Goal: Transaction & Acquisition: Purchase product/service

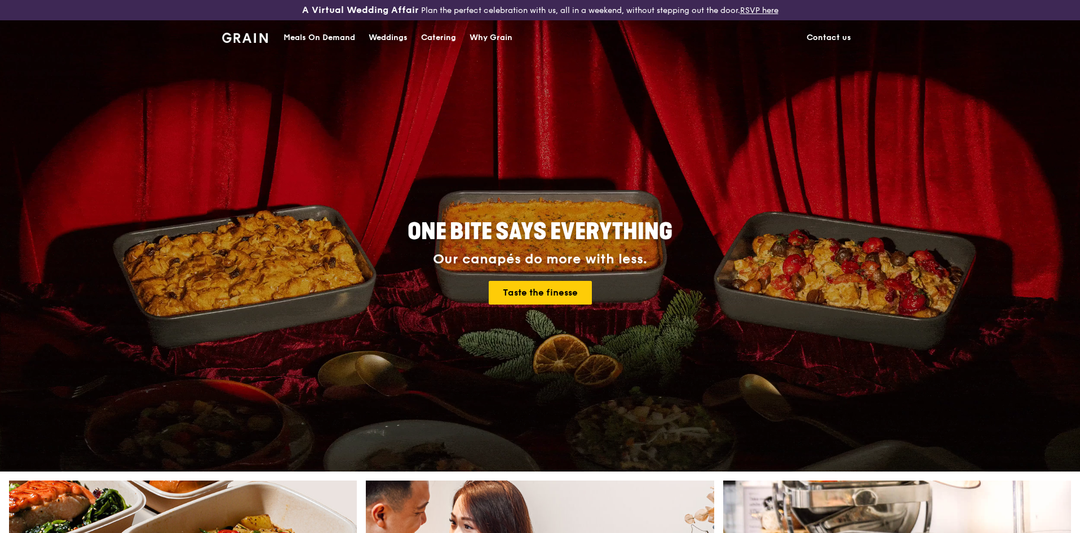
drag, startPoint x: 393, startPoint y: 396, endPoint x: 389, endPoint y: 391, distance: 6.1
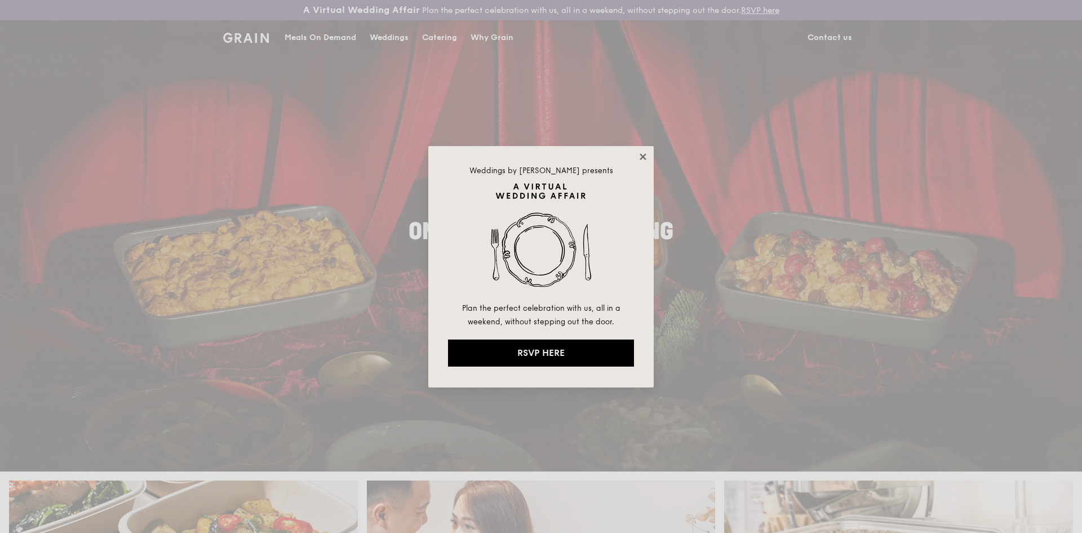
click at [642, 154] on icon at bounding box center [643, 157] width 10 height 10
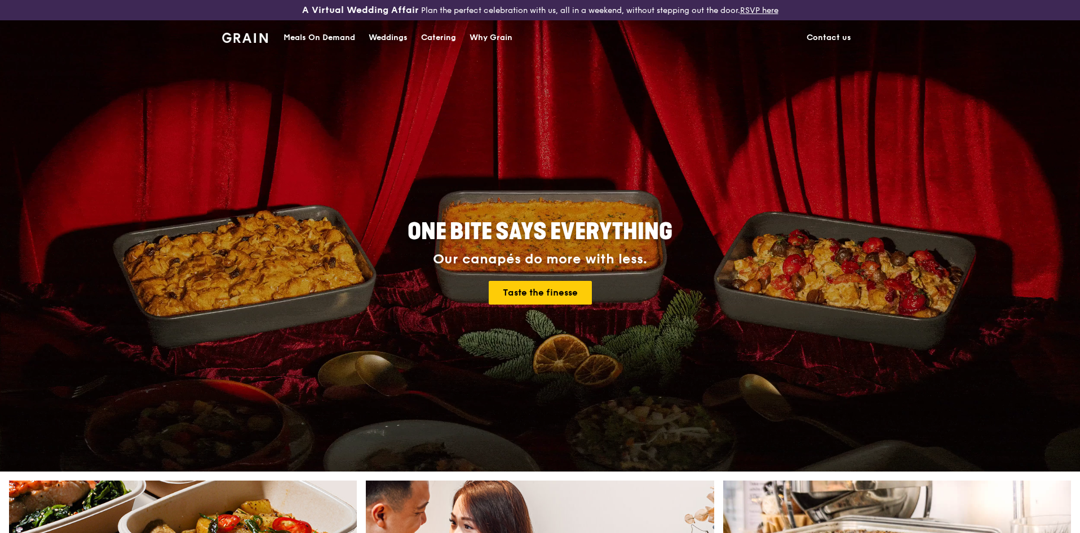
click at [321, 38] on div "Meals On Demand" at bounding box center [319, 38] width 72 height 34
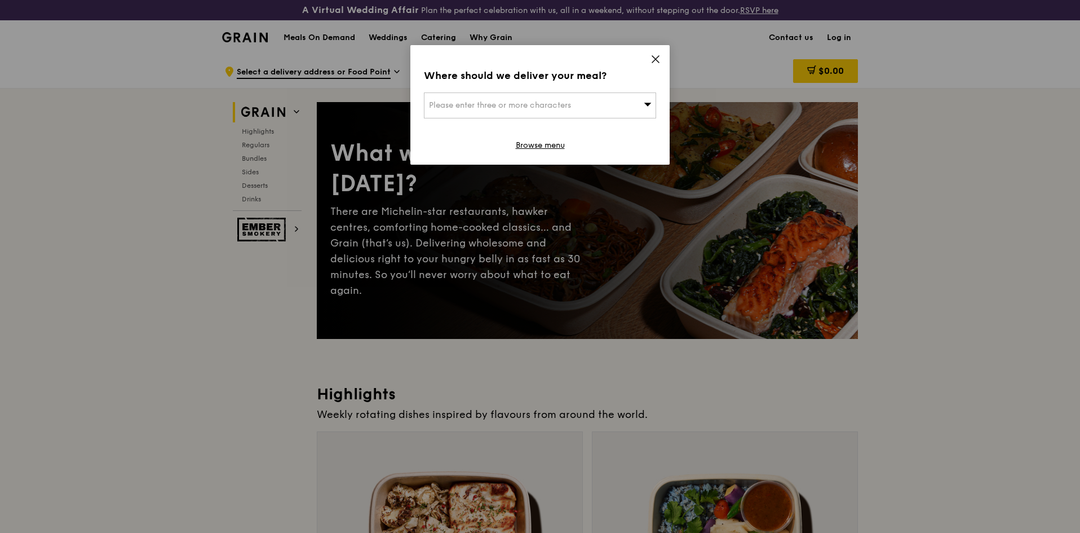
click at [544, 105] on span "Please enter three or more characters" at bounding box center [500, 105] width 142 height 10
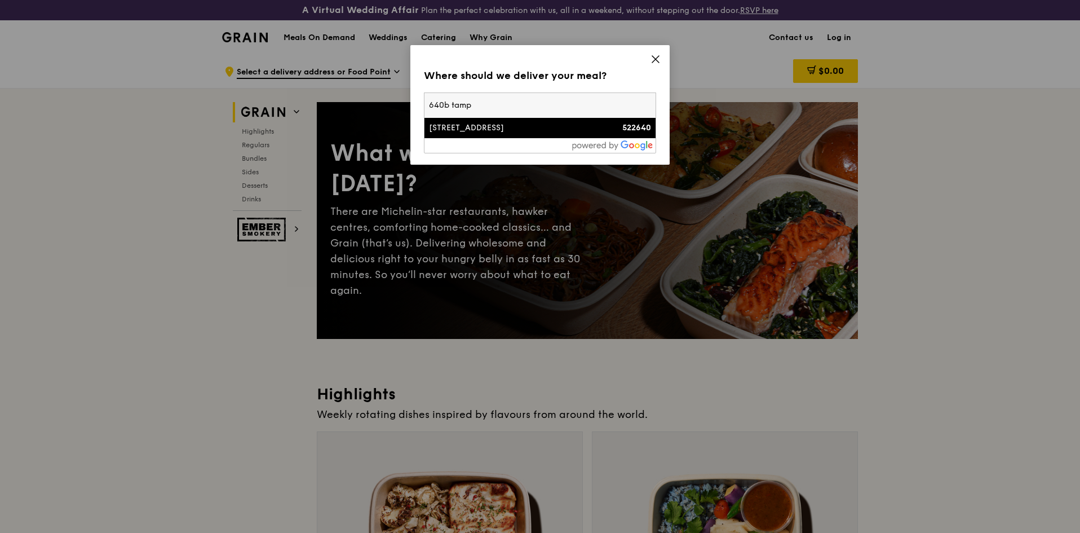
type input "640b tamp"
click at [524, 134] on div "[STREET_ADDRESS]" at bounding box center [512, 127] width 167 height 11
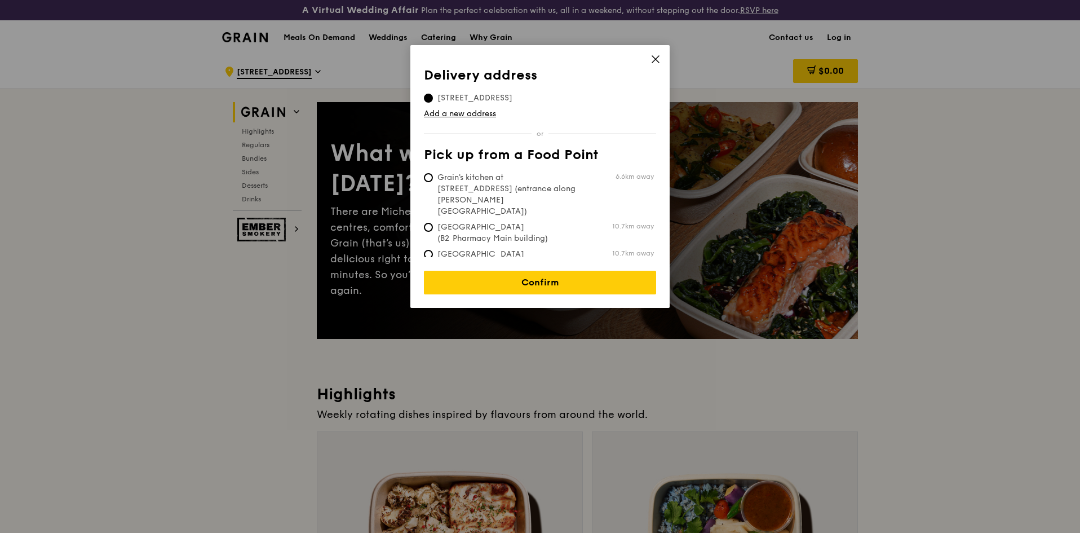
click at [521, 177] on span "Grain's kitchen at [STREET_ADDRESS] (entrance along [PERSON_NAME][GEOGRAPHIC_DA…" at bounding box center [508, 194] width 168 height 45
click at [433, 177] on input "Grain's kitchen at [STREET_ADDRESS] (entrance along [PERSON_NAME][GEOGRAPHIC_DA…" at bounding box center [428, 177] width 9 height 9
radio input "true"
click at [556, 271] on link "Confirm" at bounding box center [540, 283] width 232 height 24
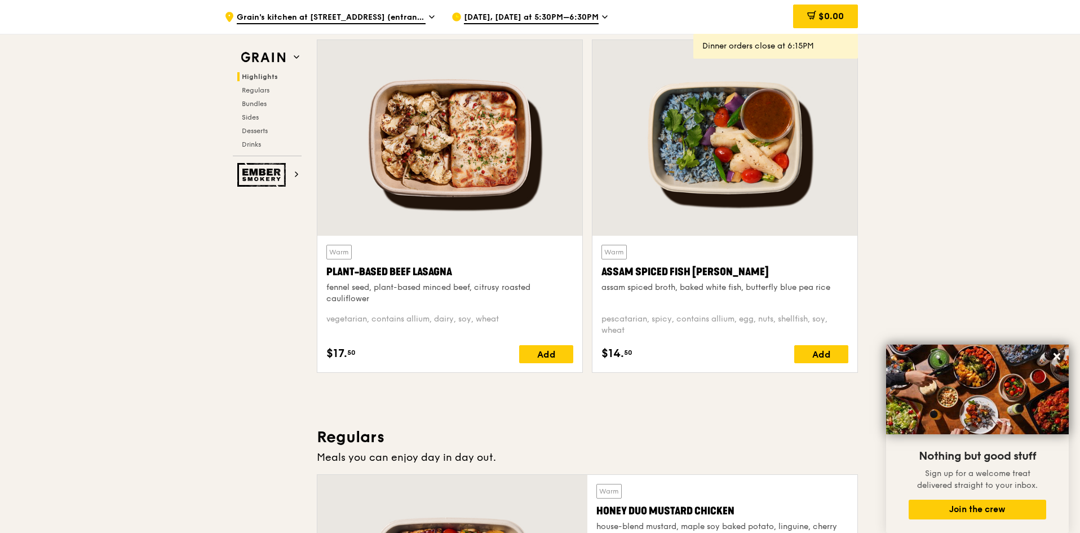
scroll to position [394, 0]
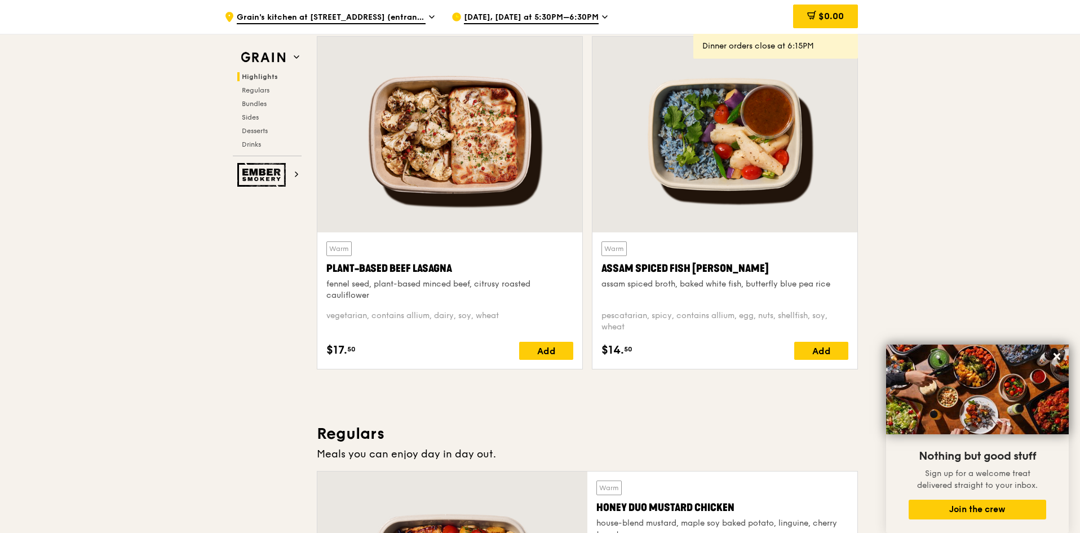
drag, startPoint x: 814, startPoint y: 352, endPoint x: 892, endPoint y: 314, distance: 85.9
click at [358, 16] on span "Grain's kitchen at [STREET_ADDRESS] (entrance along [PERSON_NAME][GEOGRAPHIC_DA…" at bounding box center [331, 18] width 189 height 12
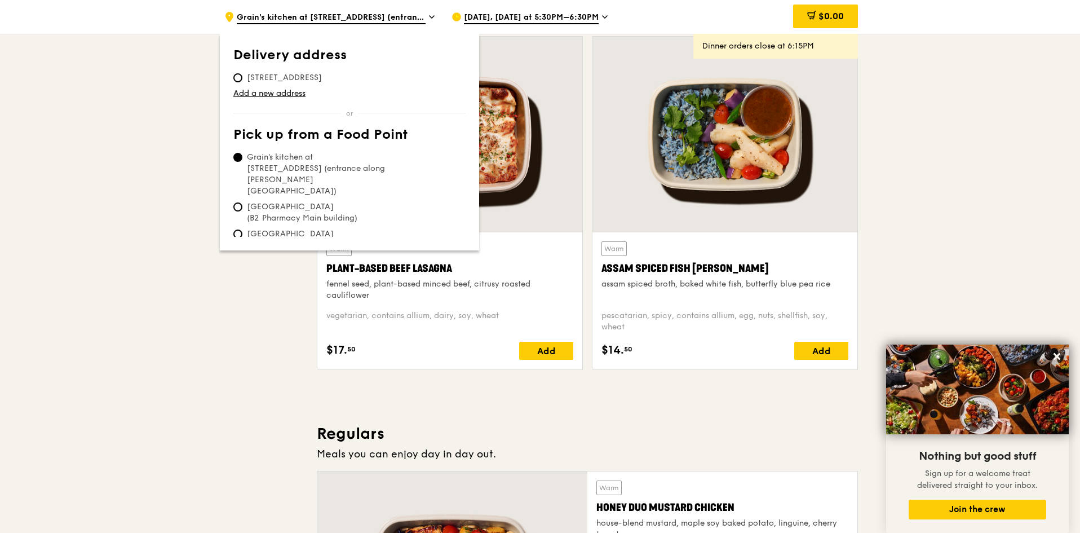
click at [302, 81] on span "[STREET_ADDRESS]" at bounding box center [284, 77] width 102 height 11
click at [242, 81] on input "[STREET_ADDRESS]" at bounding box center [237, 77] width 9 height 9
radio input "true"
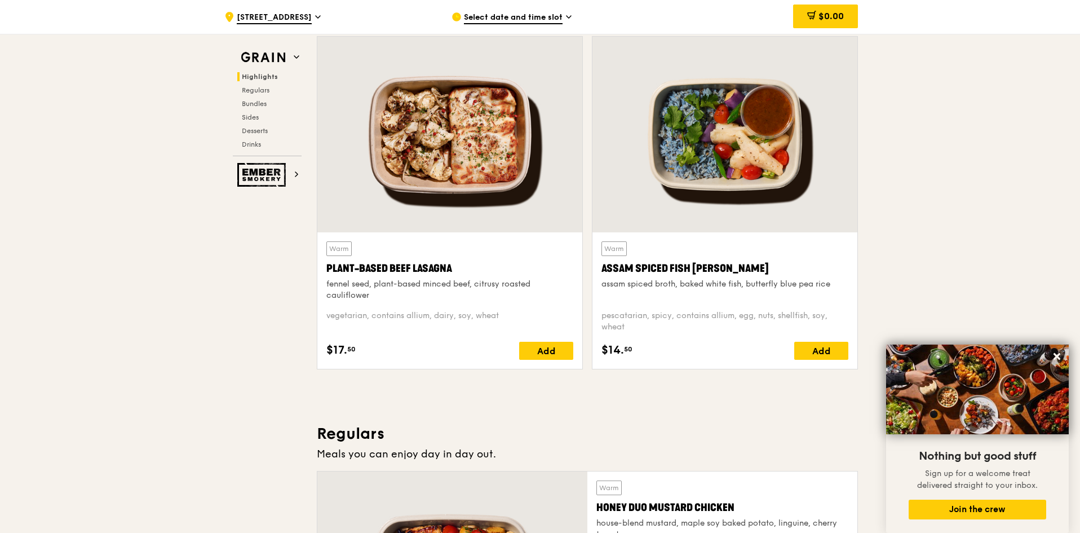
click at [512, 23] on span "Select date and time slot" at bounding box center [513, 18] width 99 height 12
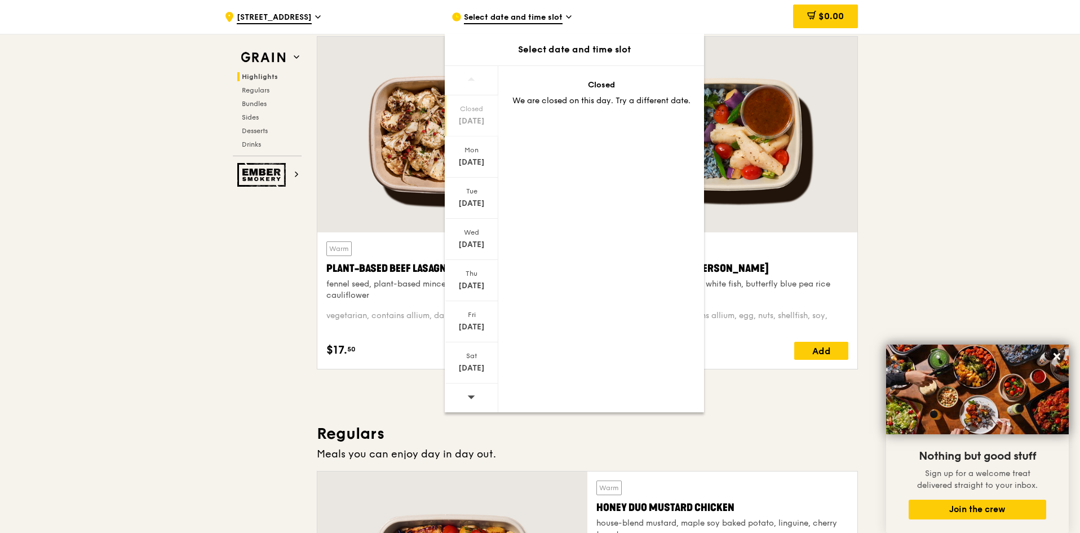
click at [469, 118] on div "[DATE]" at bounding box center [471, 121] width 50 height 11
click at [482, 146] on div "Mon" at bounding box center [471, 149] width 50 height 9
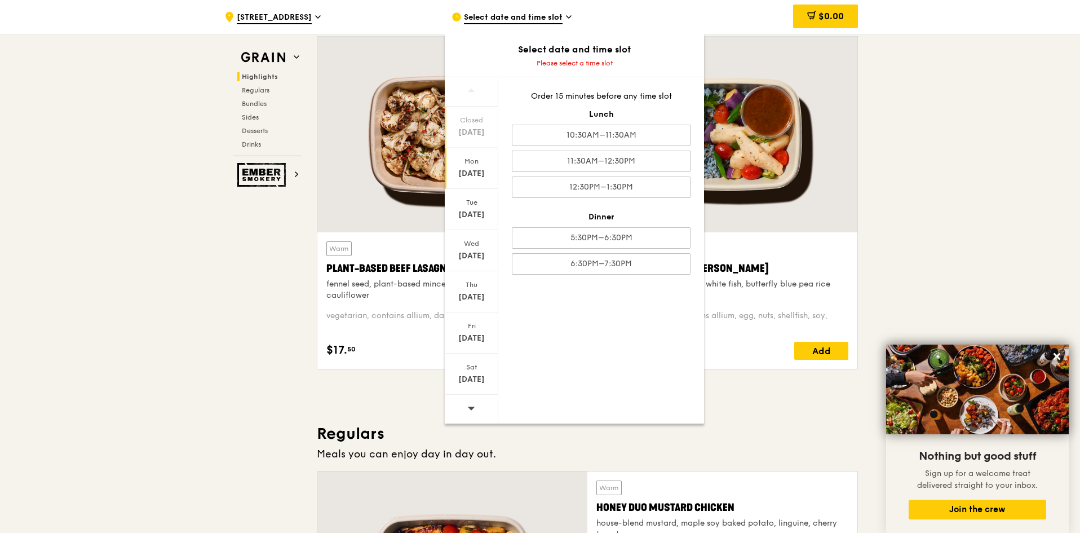
click at [477, 116] on div "Closed" at bounding box center [471, 120] width 50 height 9
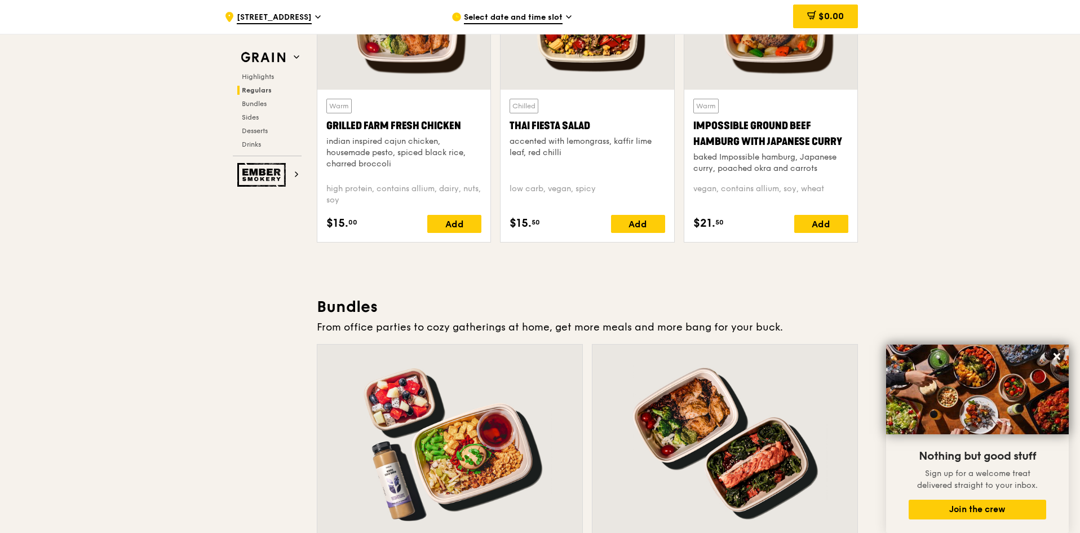
scroll to position [1578, 0]
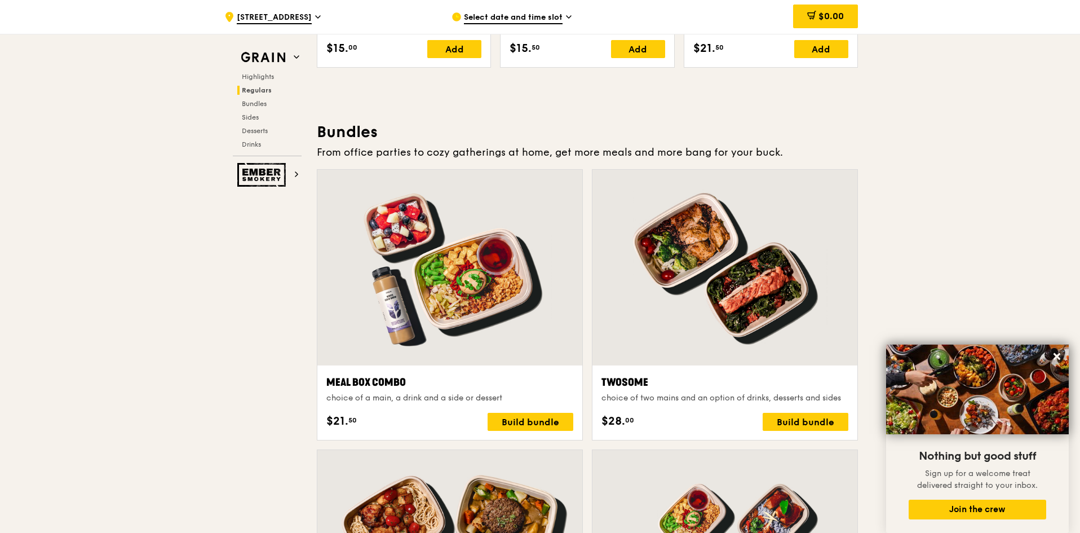
click at [289, 14] on span "[STREET_ADDRESS]" at bounding box center [274, 18] width 75 height 12
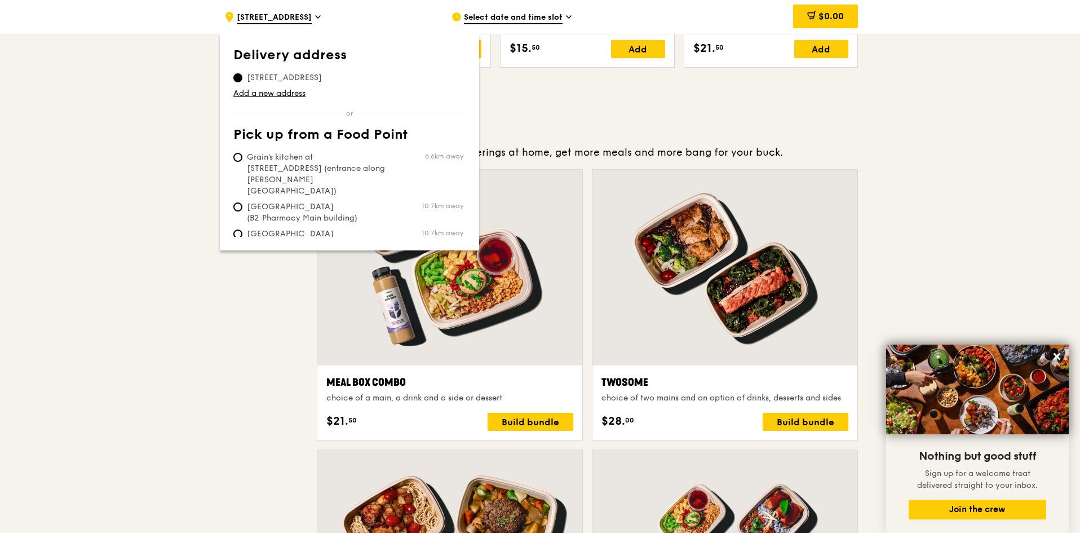
click at [302, 161] on span "Grain's kitchen at [STREET_ADDRESS] (entrance along [PERSON_NAME][GEOGRAPHIC_DA…" at bounding box center [317, 174] width 168 height 45
click at [242, 161] on input "Grain's kitchen at [STREET_ADDRESS] (entrance along [PERSON_NAME][GEOGRAPHIC_DA…" at bounding box center [237, 157] width 9 height 9
radio input "true"
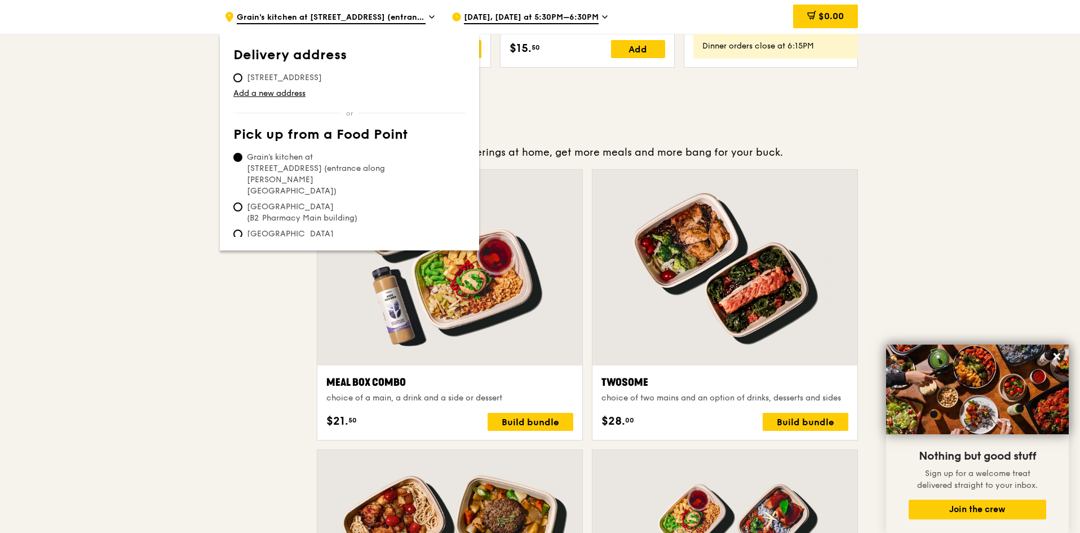
click at [278, 80] on span "[STREET_ADDRESS]" at bounding box center [284, 77] width 102 height 11
click at [242, 80] on input "[STREET_ADDRESS]" at bounding box center [237, 77] width 9 height 9
radio input "true"
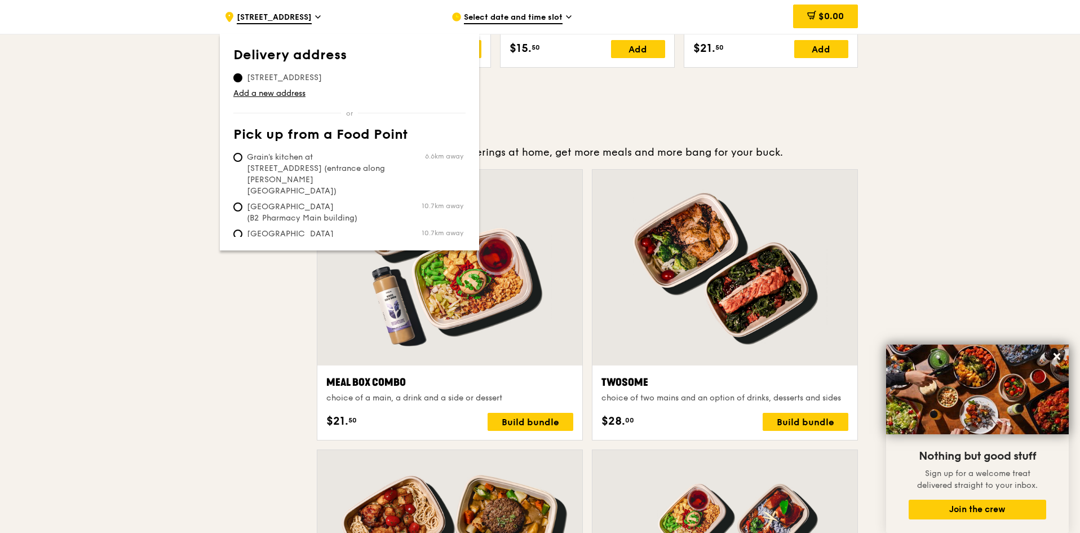
click at [295, 157] on span "Grain's kitchen at [STREET_ADDRESS] (entrance along [PERSON_NAME][GEOGRAPHIC_DA…" at bounding box center [317, 174] width 168 height 45
click at [242, 157] on input "Grain's kitchen at [STREET_ADDRESS] (entrance along [PERSON_NAME][GEOGRAPHIC_DA…" at bounding box center [237, 157] width 9 height 9
radio input "true"
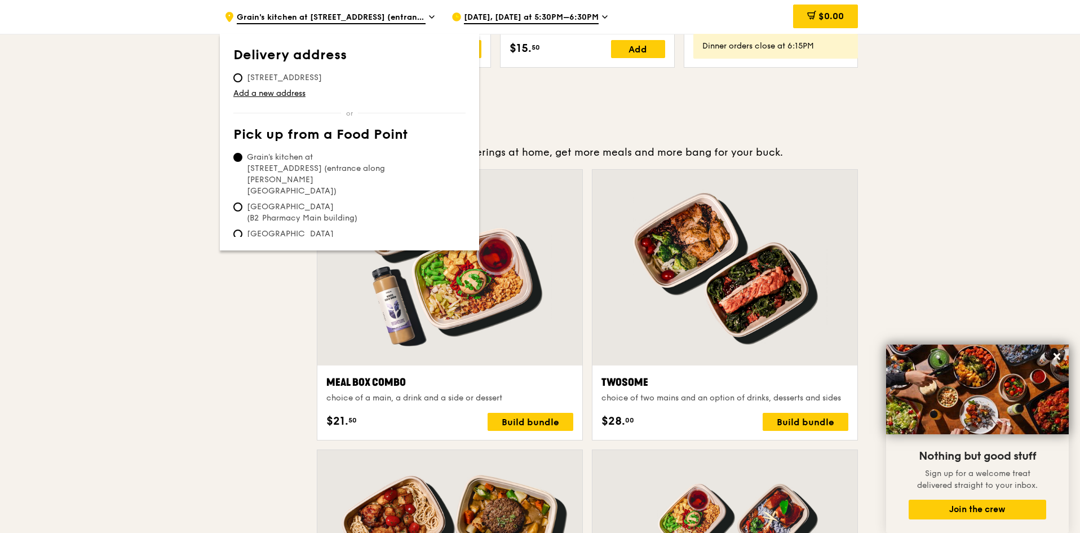
click at [295, 157] on span "Grain's kitchen at [STREET_ADDRESS] (entrance along [PERSON_NAME][GEOGRAPHIC_DA…" at bounding box center [317, 174] width 168 height 45
click at [242, 157] on input "Grain's kitchen at [STREET_ADDRESS] (entrance along [PERSON_NAME][GEOGRAPHIC_DA…" at bounding box center [237, 157] width 9 height 9
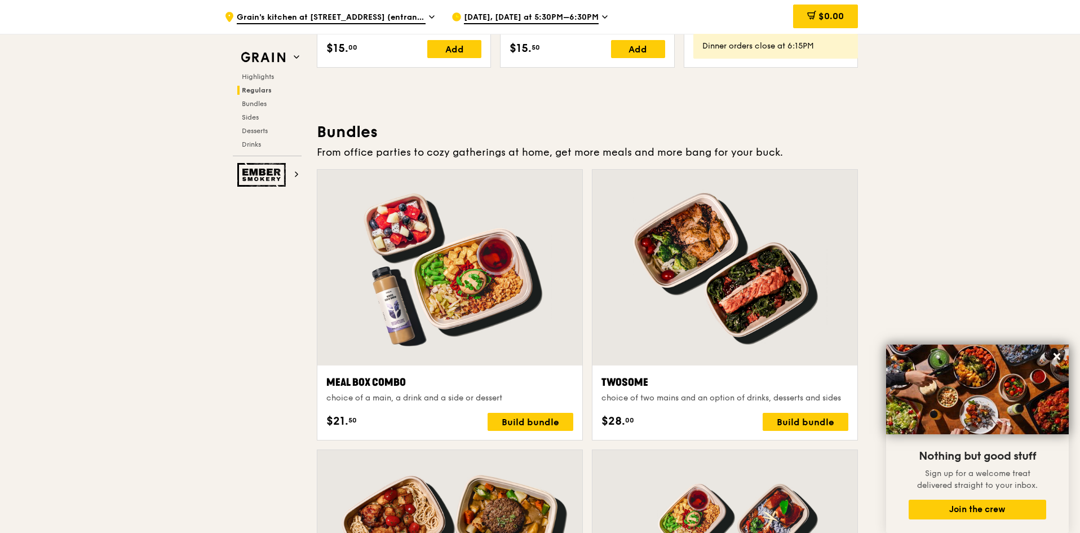
click at [518, 13] on span "[DATE], [DATE] at 5:30PM–6:30PM" at bounding box center [531, 18] width 135 height 12
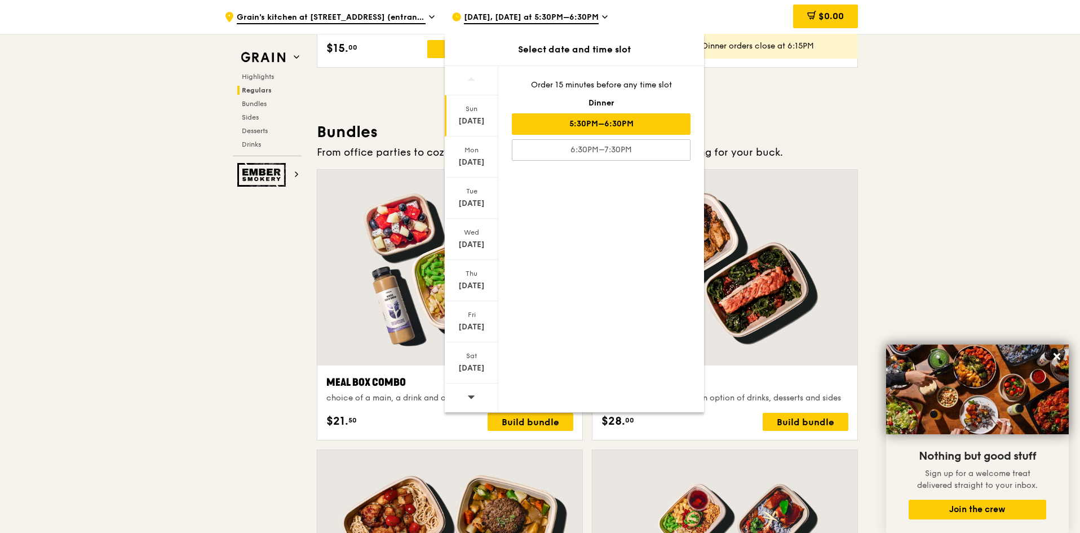
click at [463, 118] on div "[DATE]" at bounding box center [471, 121] width 50 height 11
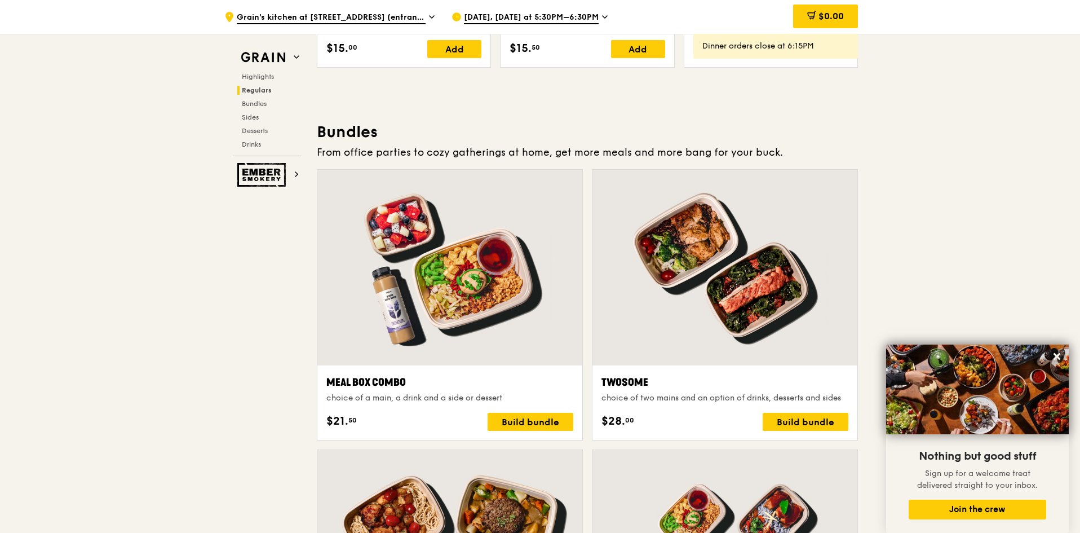
click at [507, 23] on span "[DATE], [DATE] at 5:30PM–6:30PM" at bounding box center [531, 18] width 135 height 12
